Goal: Task Accomplishment & Management: Complete application form

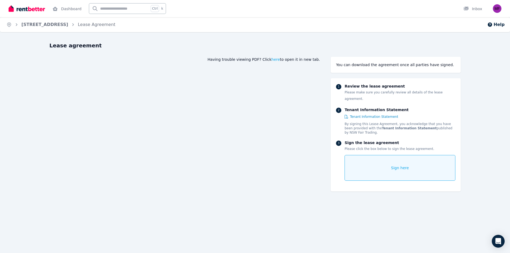
click at [29, 11] on img at bounding box center [27, 9] width 36 height 8
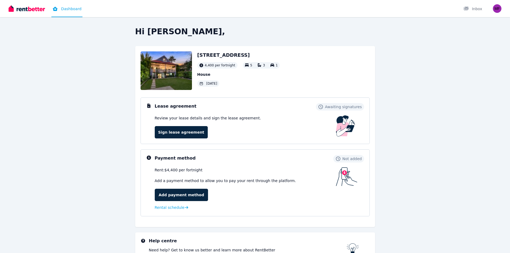
click at [437, 88] on div "Hi [PERSON_NAME], [STREET_ADDRESS] 4,400 per fortnight 5 3 1 House [DATE] Lease…" at bounding box center [255, 154] width 411 height 255
click at [198, 136] on link "Sign lease agreement" at bounding box center [181, 132] width 53 height 12
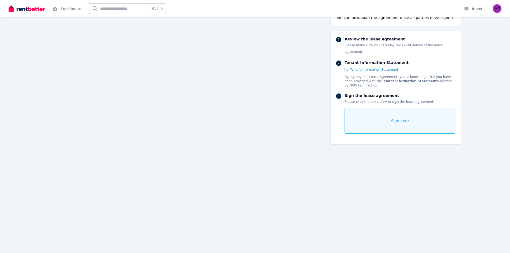
scroll to position [348, 0]
click at [498, 5] on img "button" at bounding box center [497, 8] width 9 height 9
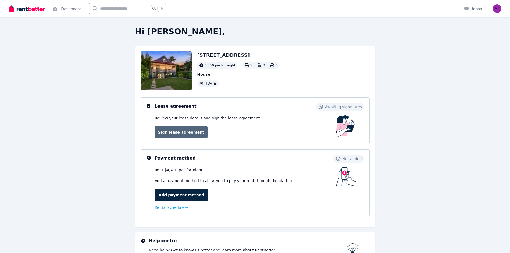
click at [192, 132] on link "Sign lease agreement" at bounding box center [181, 132] width 53 height 12
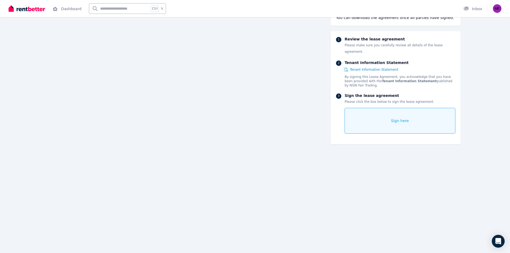
scroll to position [361, 0]
